Goal: Navigation & Orientation: Find specific page/section

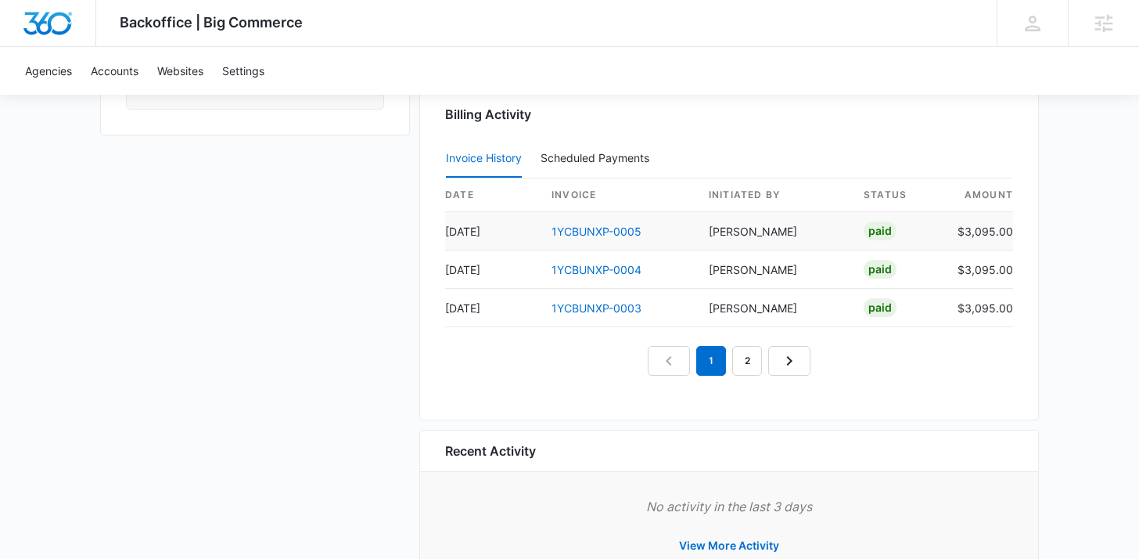
scroll to position [1548, 0]
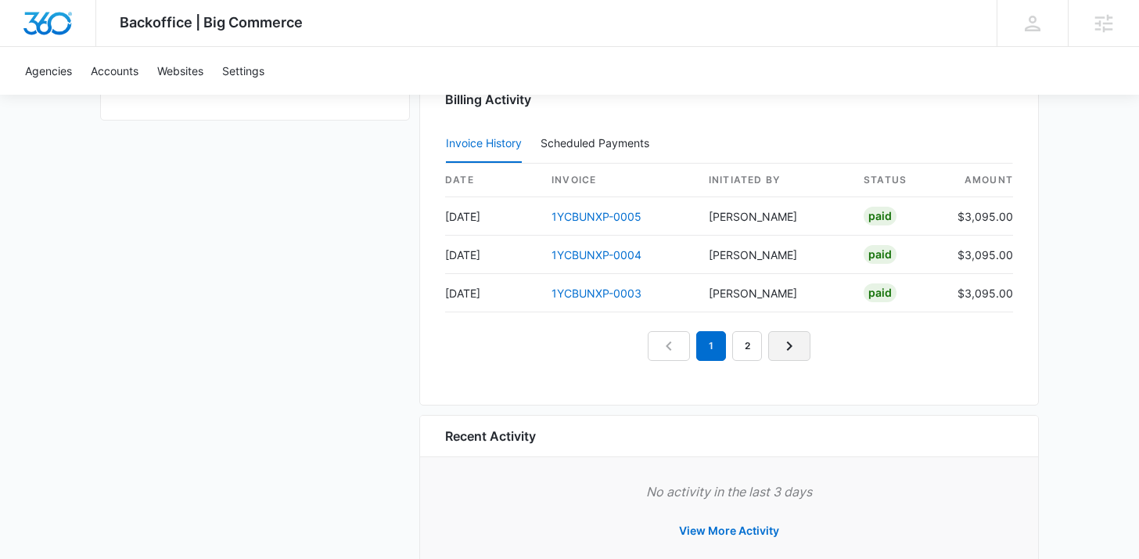
click at [776, 348] on link "Next Page" at bounding box center [789, 346] width 42 height 30
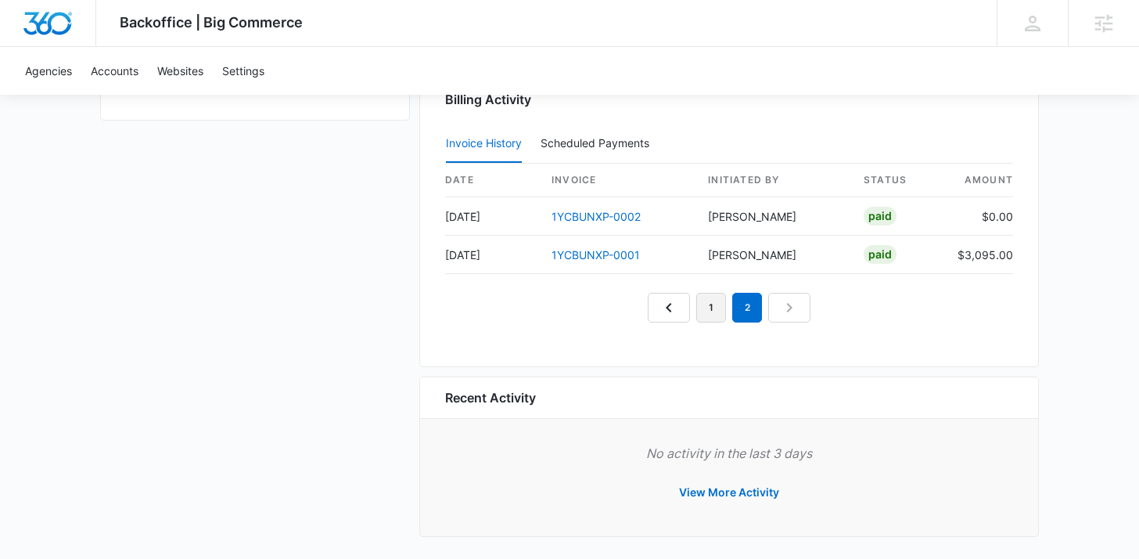
click at [705, 314] on link "1" at bounding box center [711, 308] width 30 height 30
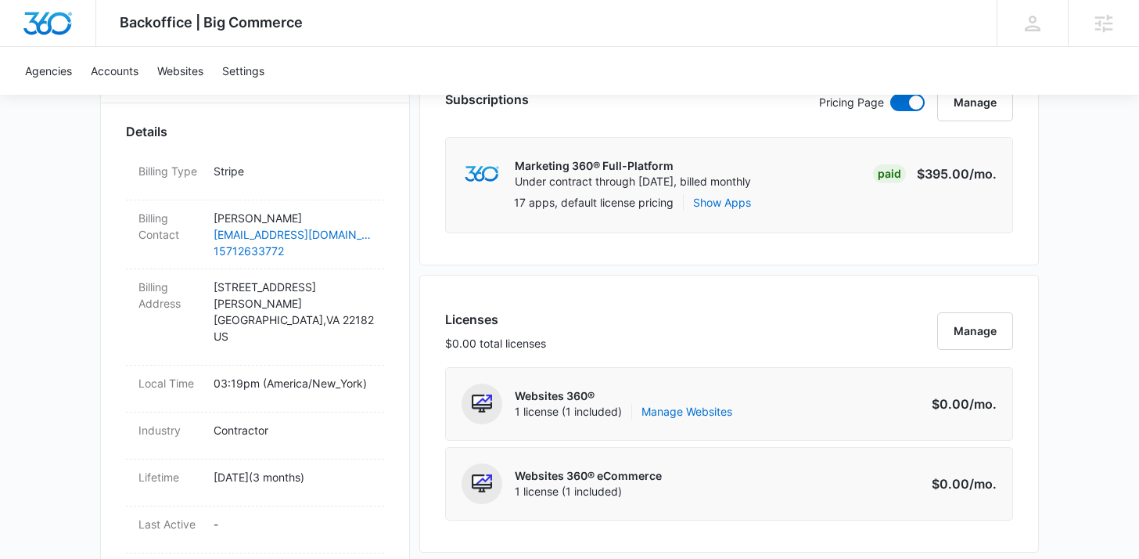
scroll to position [0, 0]
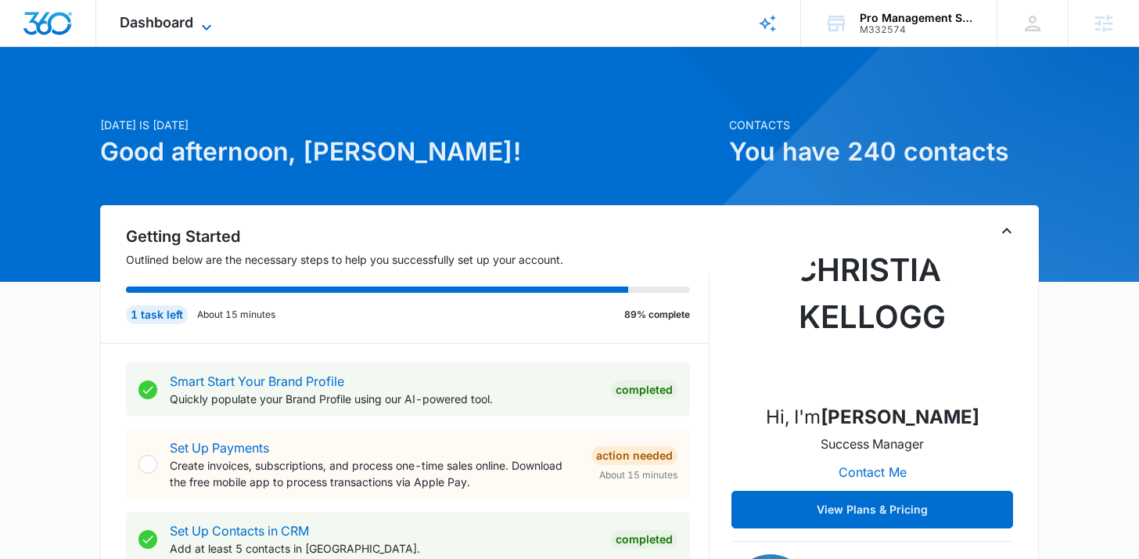
click at [214, 16] on div "Dashboard Apps Reputation Websites Forms CRM Email Social Payments POS Content …" at bounding box center [167, 23] width 143 height 46
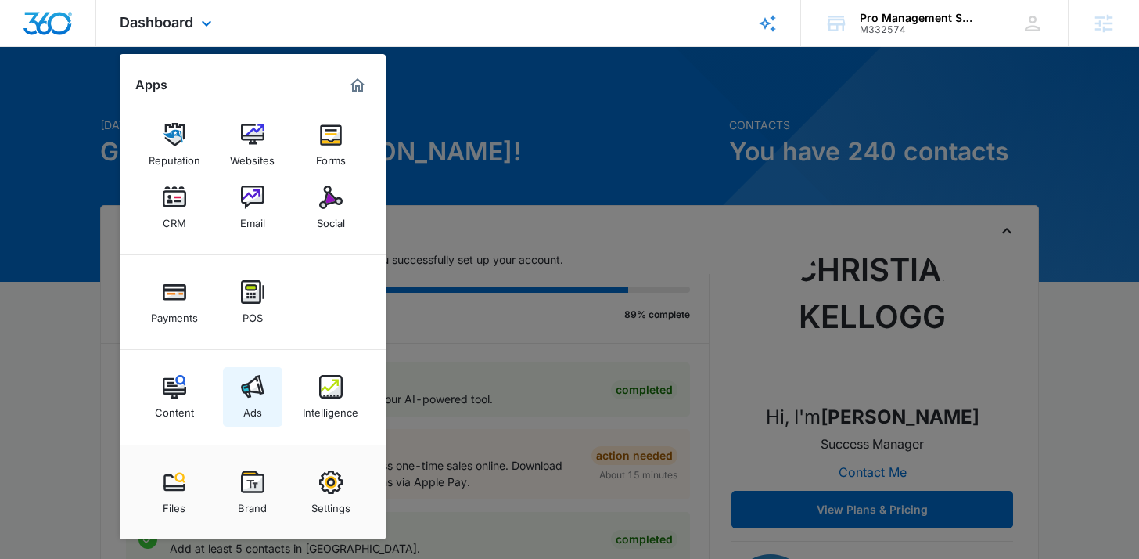
click at [247, 387] on img at bounding box center [252, 386] width 23 height 23
